Goal: Navigation & Orientation: Find specific page/section

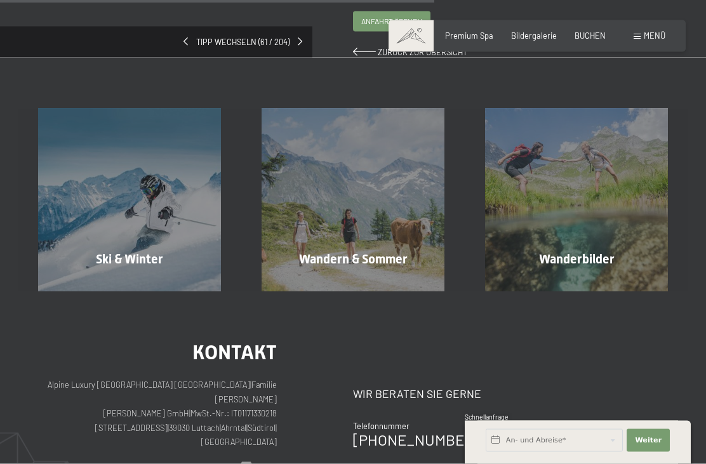
scroll to position [411, 0]
click at [312, 231] on div "Wandern & [PERSON_NAME] erfahren" at bounding box center [352, 199] width 223 height 183
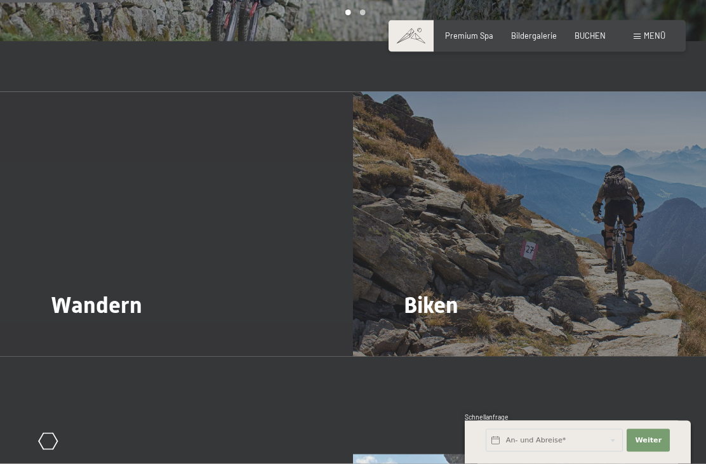
scroll to position [1027, 0]
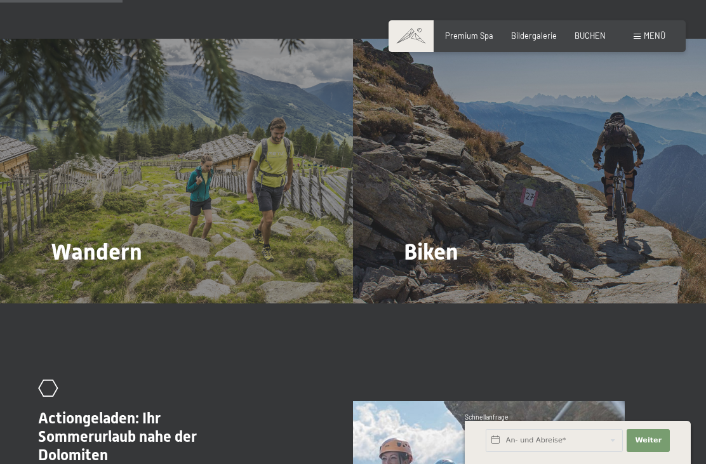
click at [58, 239] on span "Wandern" at bounding box center [96, 252] width 91 height 27
click at [63, 279] on div at bounding box center [58, 286] width 9 height 15
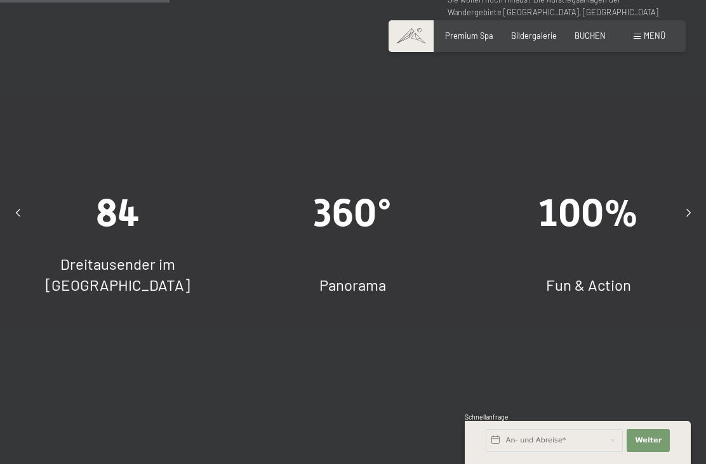
scroll to position [998, 0]
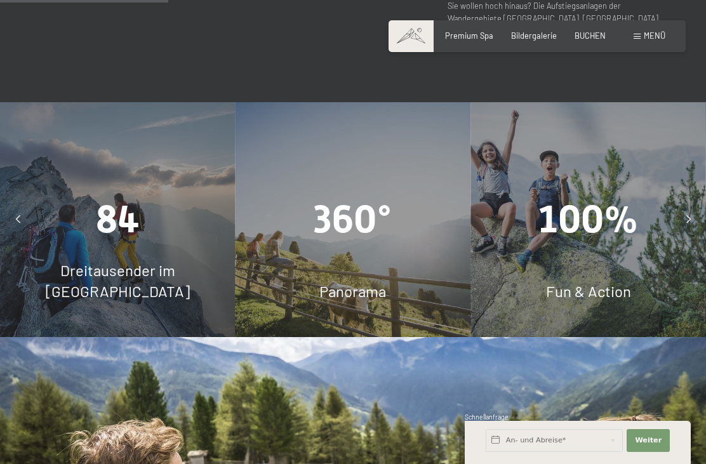
click at [313, 280] on div "Panorama" at bounding box center [352, 291] width 235 height 22
click at [335, 282] on span "Panorama" at bounding box center [352, 291] width 67 height 18
click at [303, 183] on div "360° Panorama" at bounding box center [352, 219] width 235 height 235
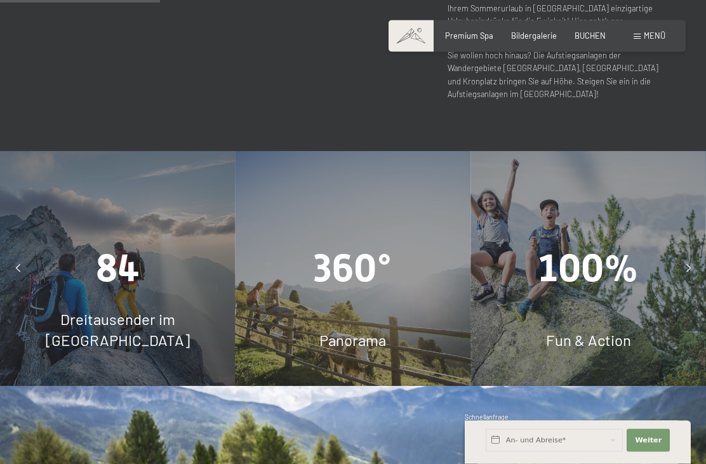
scroll to position [949, 0]
click at [331, 246] on span "360°" at bounding box center [352, 268] width 79 height 44
click at [328, 246] on span "360°" at bounding box center [352, 268] width 79 height 44
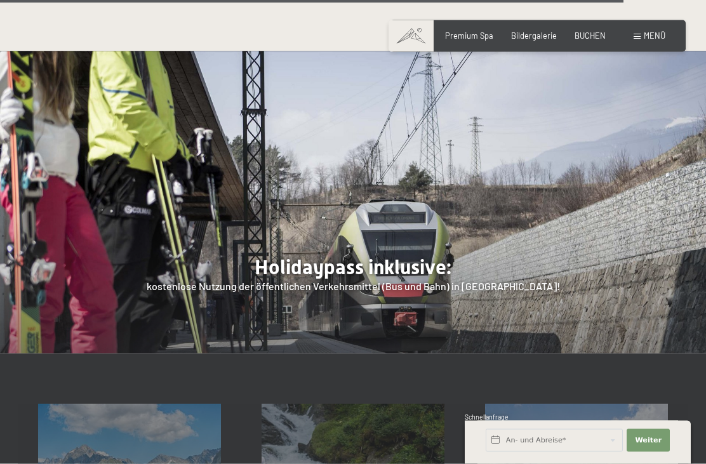
scroll to position [3466, 0]
click at [520, 36] on span "Bildergalerie" at bounding box center [534, 35] width 46 height 10
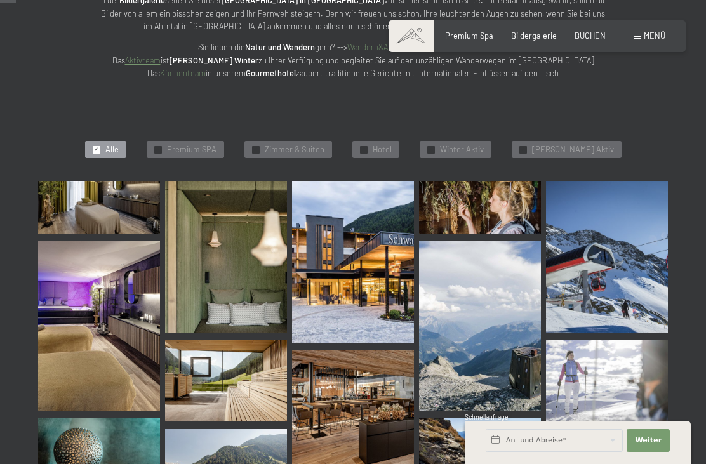
scroll to position [256, 0]
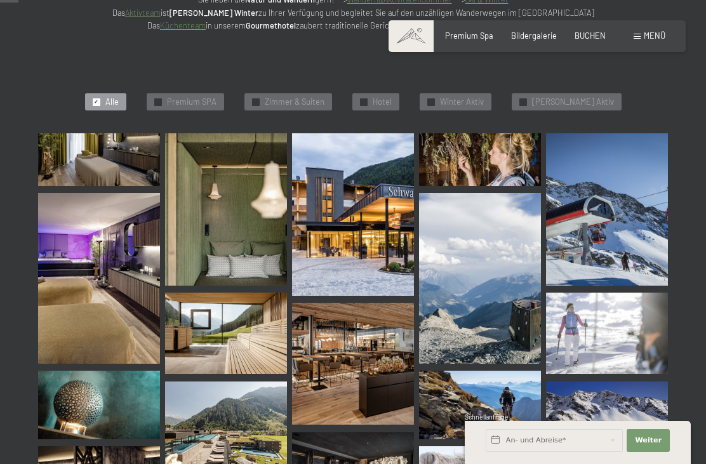
click at [551, 104] on span "Sommer Aktiv" at bounding box center [573, 101] width 82 height 11
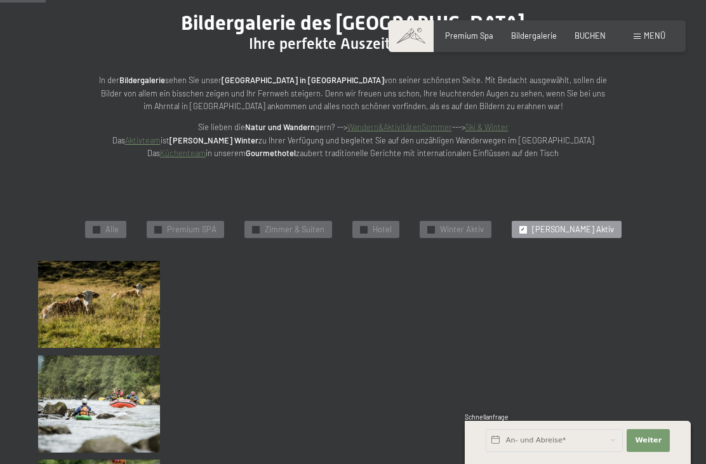
scroll to position [123, 0]
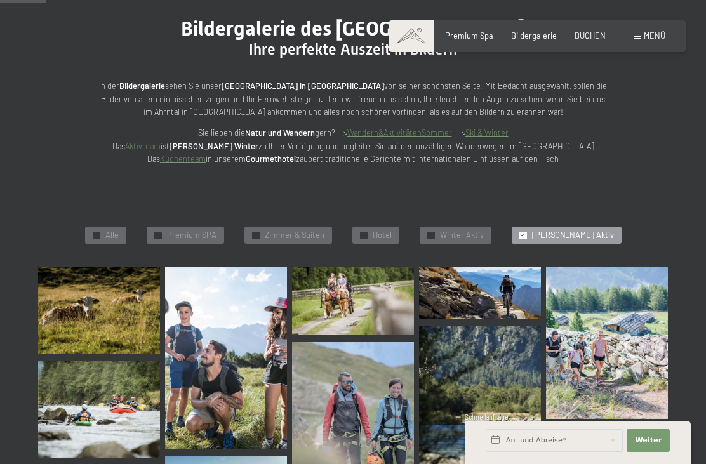
click at [389, 133] on link "Wandern&AktivitätenSommer" at bounding box center [399, 133] width 105 height 10
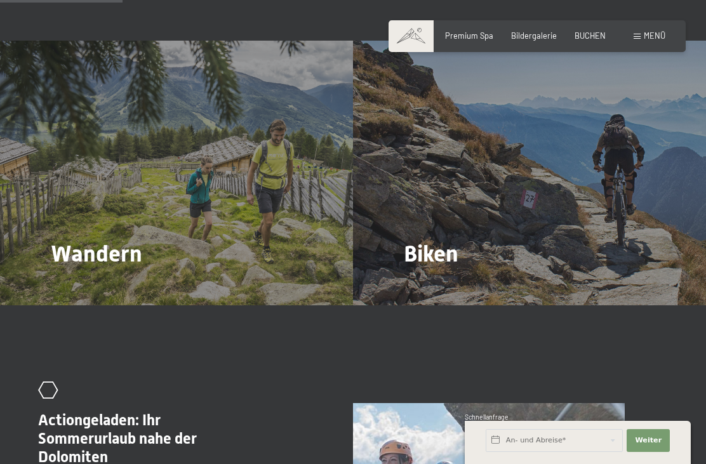
scroll to position [1029, 0]
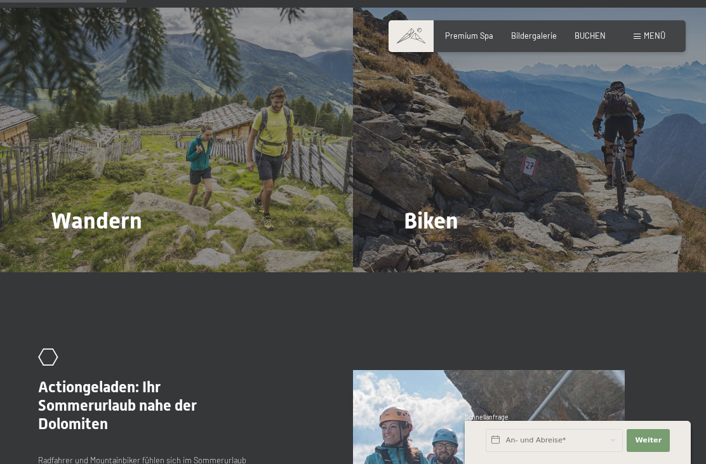
click at [701, 218] on div "Biken Mehr dazu" at bounding box center [529, 140] width 353 height 265
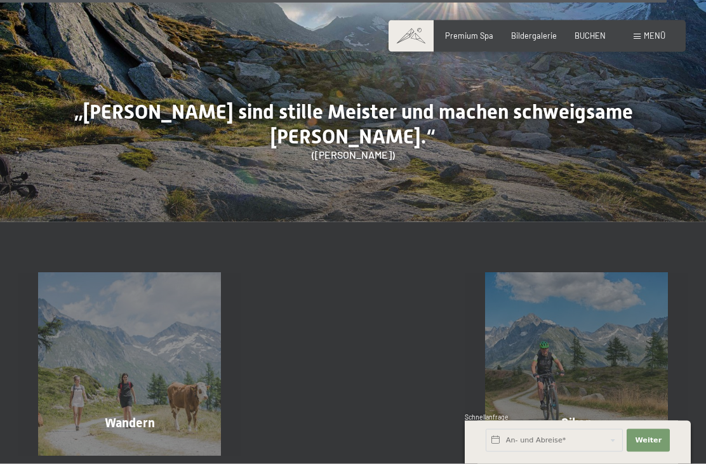
scroll to position [4751, 0]
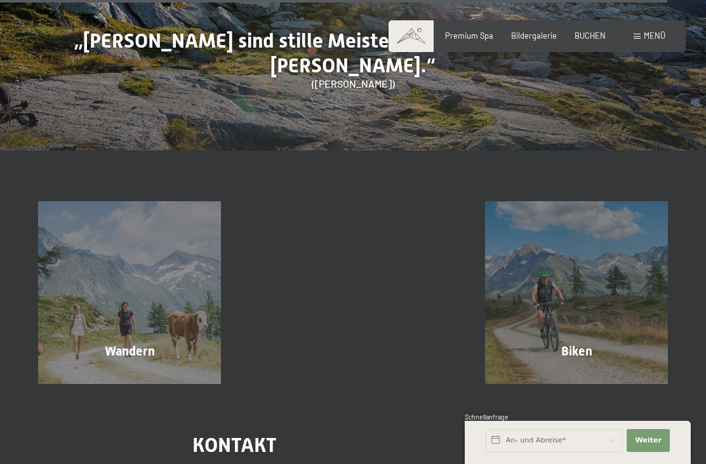
click at [119, 215] on div "Wandern Mehr erfahren" at bounding box center [129, 292] width 223 height 183
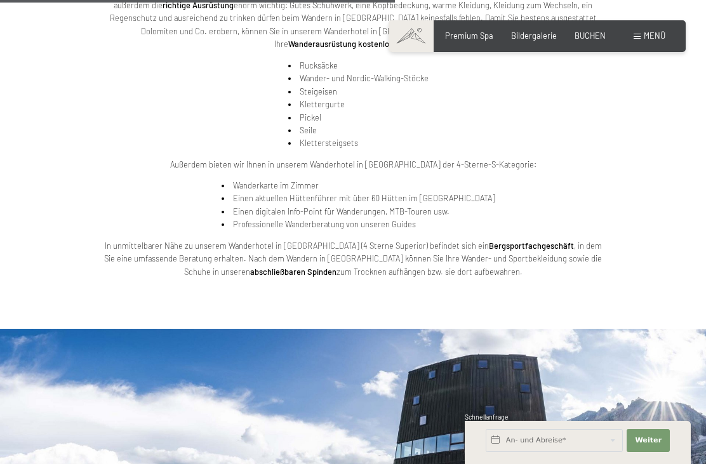
scroll to position [2157, 0]
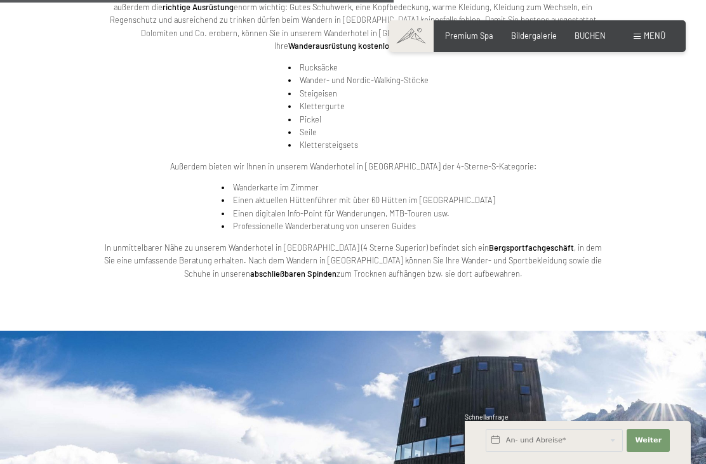
click at [457, 38] on span "Premium Spa" at bounding box center [469, 35] width 48 height 10
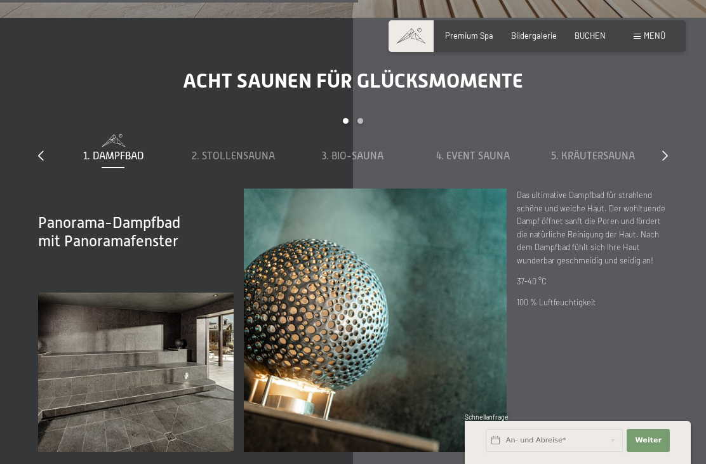
scroll to position [3087, 0]
